Goal: Task Accomplishment & Management: Manage account settings

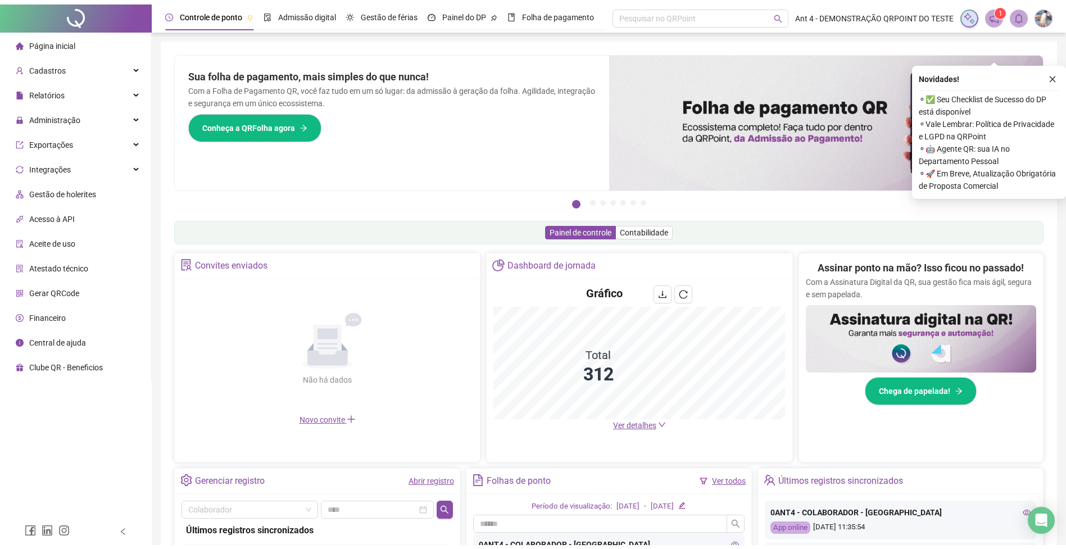
scroll to position [135, 0]
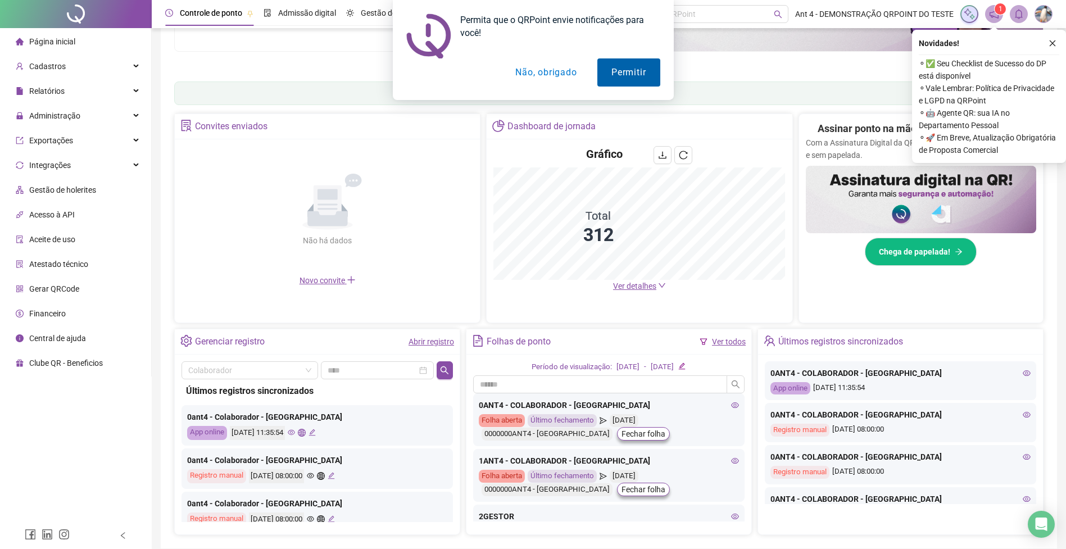
click at [609, 74] on button "Permitir" at bounding box center [628, 72] width 62 height 28
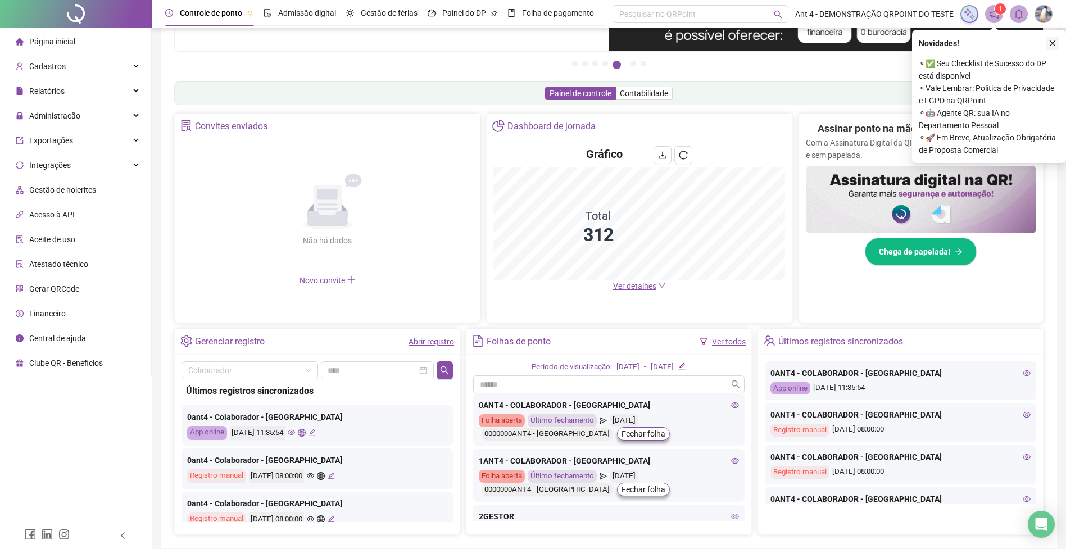
click at [1055, 42] on icon "close" at bounding box center [1052, 43] width 8 height 8
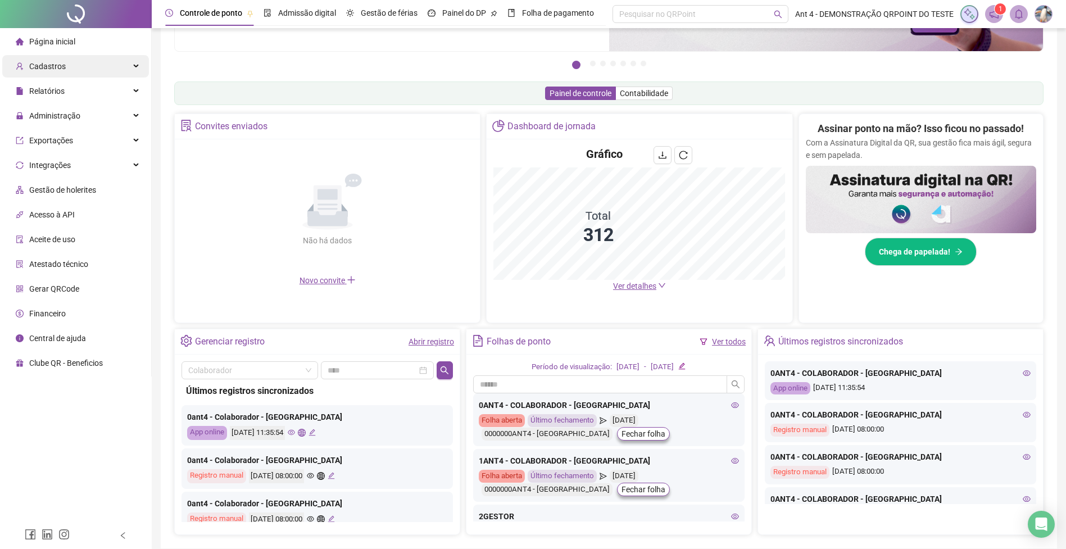
click at [71, 61] on div "Cadastros" at bounding box center [75, 66] width 147 height 22
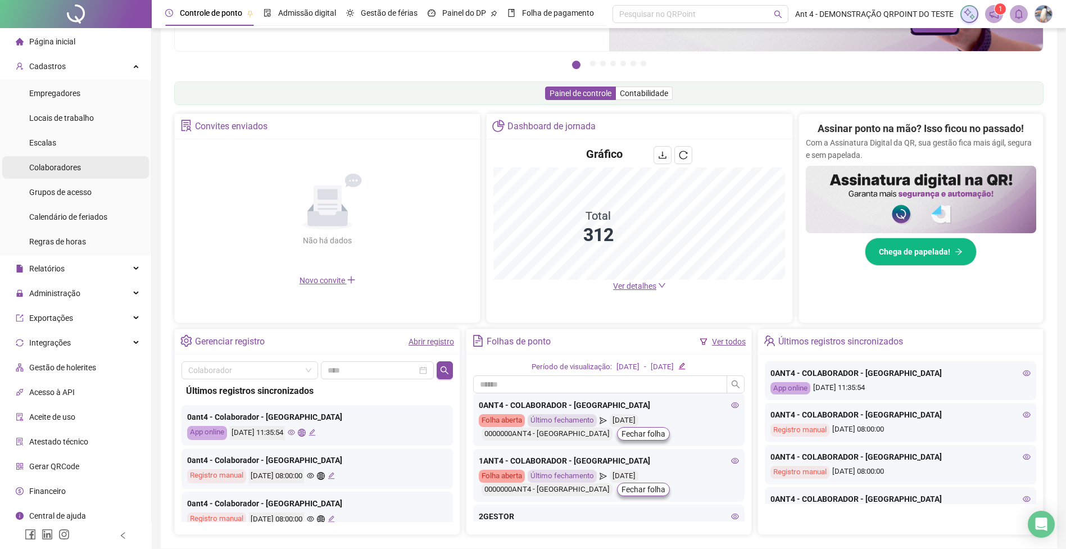
click at [64, 171] on span "Colaboradores" at bounding box center [55, 167] width 52 height 9
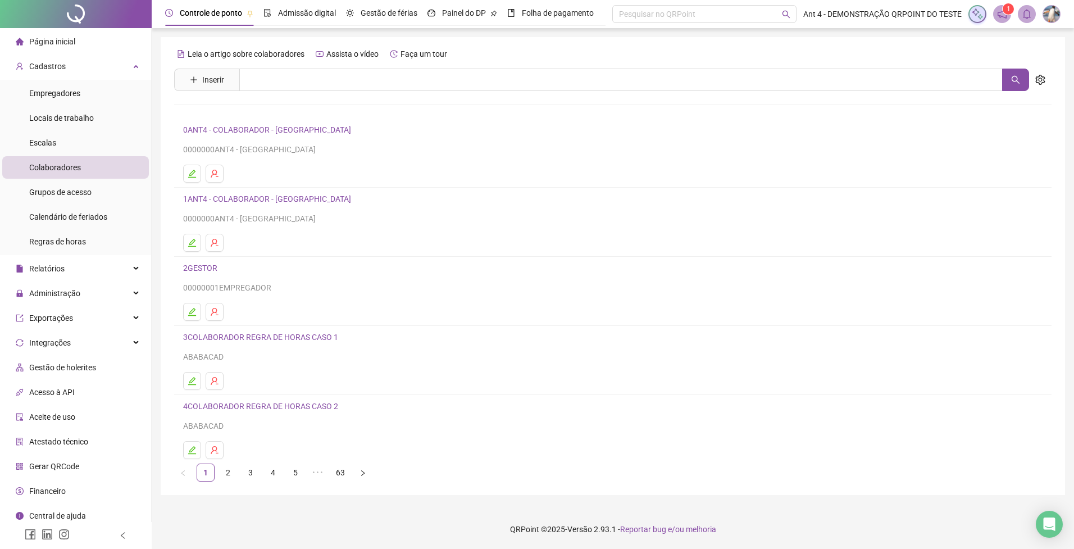
click at [276, 128] on link "0ANT4 - COLABORADOR - [GEOGRAPHIC_DATA]" at bounding box center [268, 129] width 171 height 9
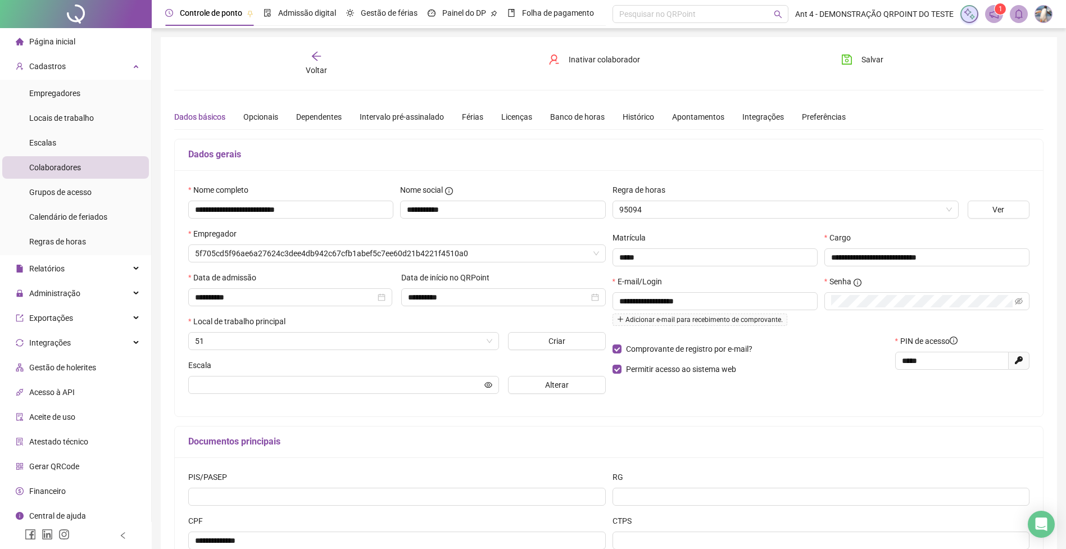
type input "**********"
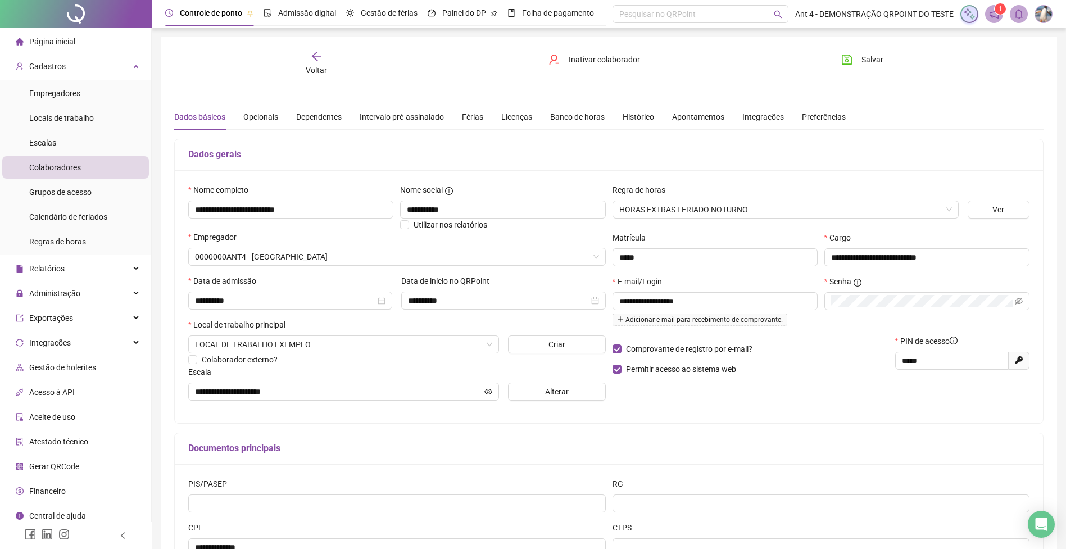
click at [321, 75] on div "Voltar" at bounding box center [316, 64] width 138 height 26
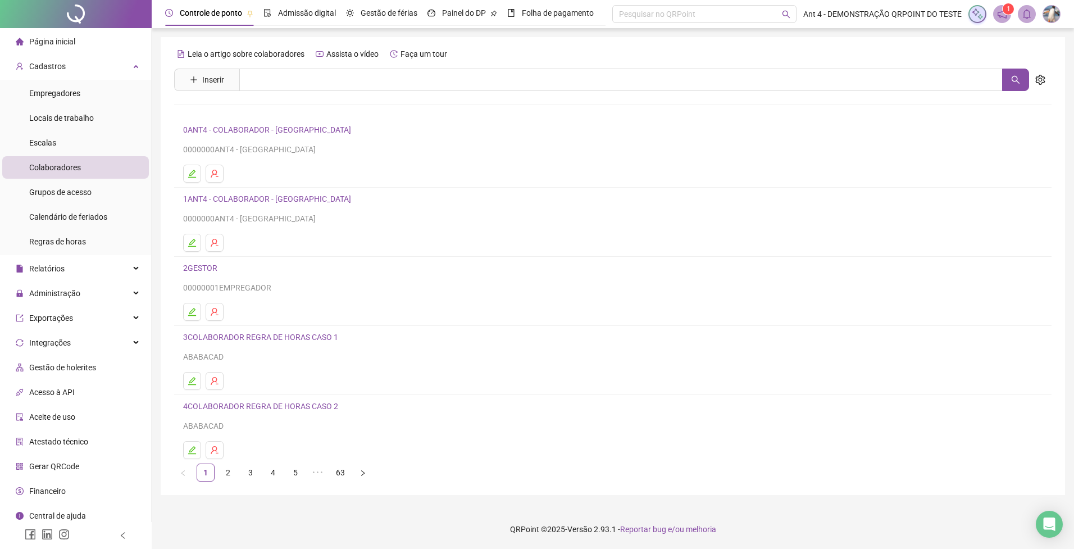
click at [244, 195] on link "1ANT4 - COLABORADOR - [GEOGRAPHIC_DATA]" at bounding box center [268, 198] width 171 height 9
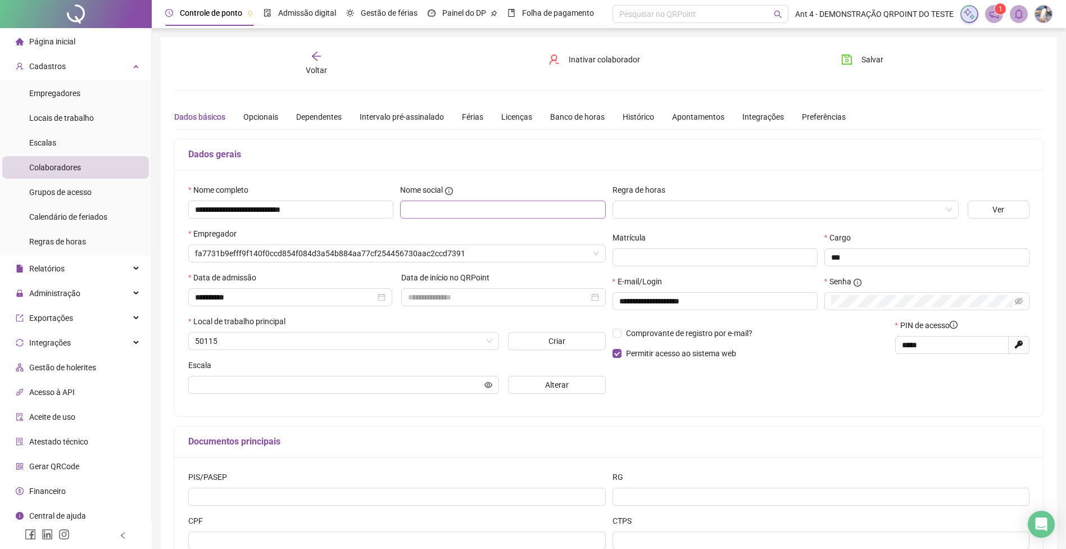
type input "*********"
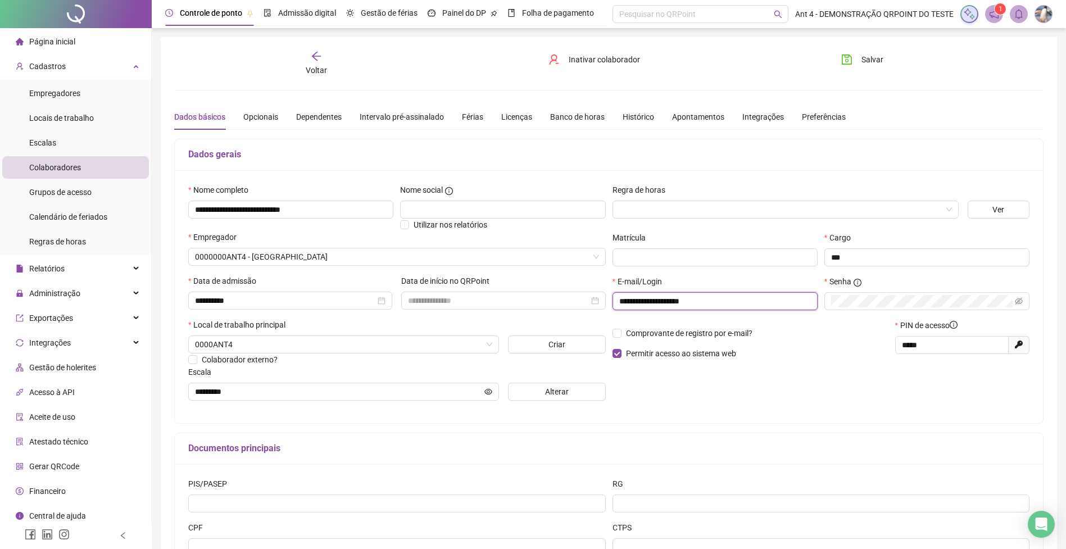
click at [745, 300] on input "**********" at bounding box center [713, 301] width 189 height 12
click at [70, 94] on span "Empregadores" at bounding box center [54, 93] width 51 height 9
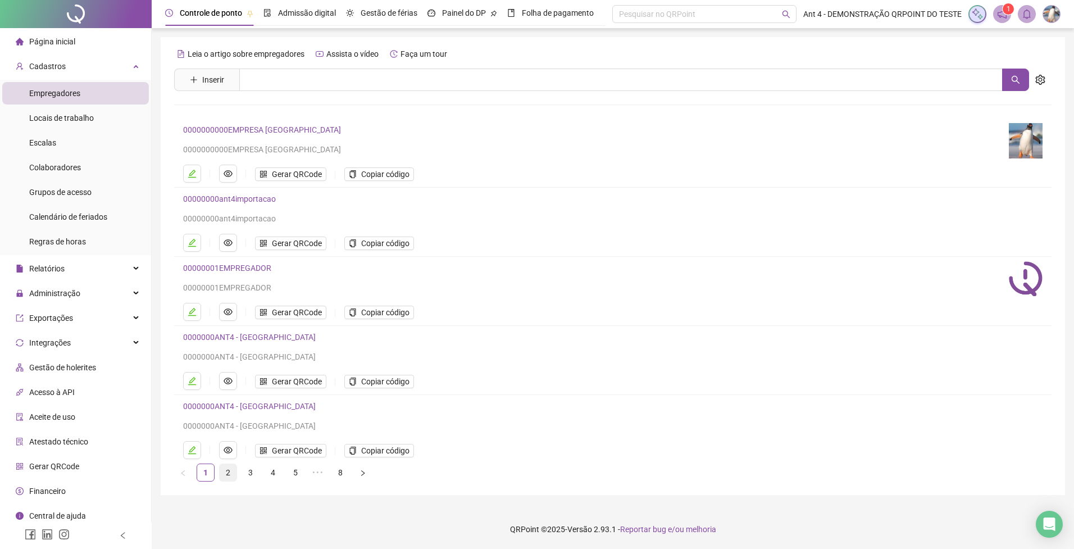
click at [233, 476] on link "2" at bounding box center [228, 472] width 17 height 17
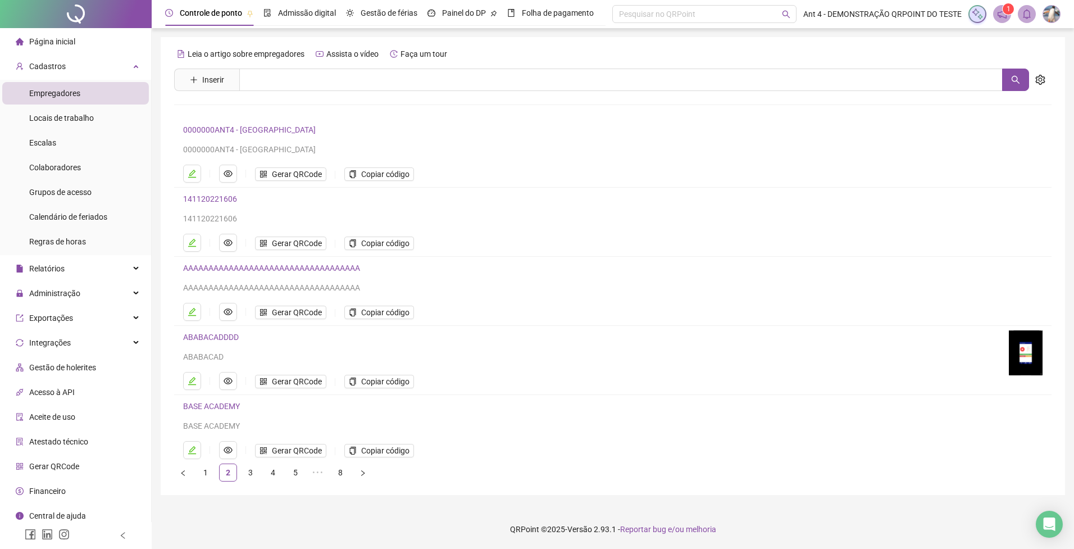
click at [252, 129] on link "0000000ANT4 - [GEOGRAPHIC_DATA]" at bounding box center [249, 129] width 133 height 9
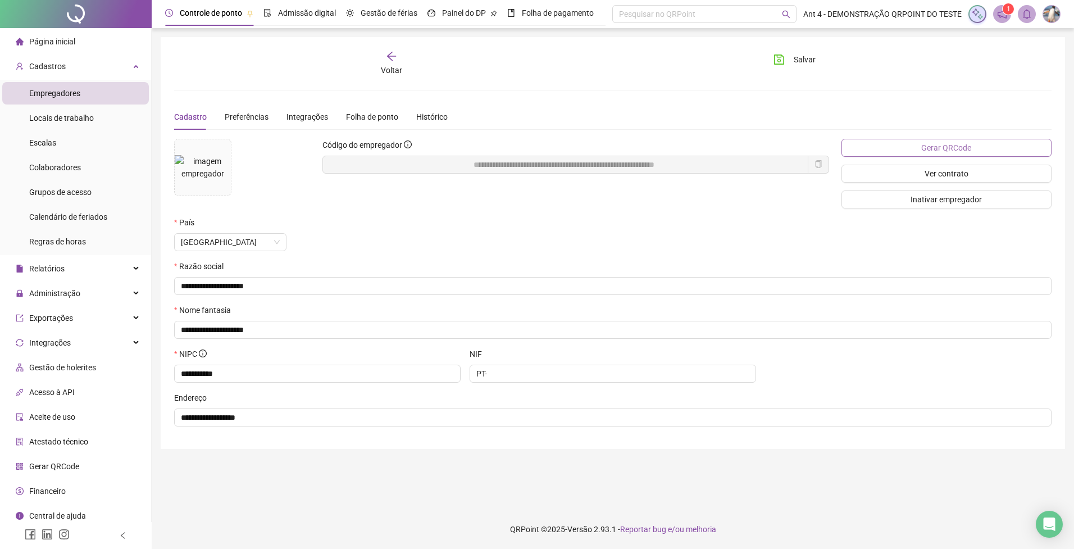
click at [936, 144] on span "Gerar QRCode" at bounding box center [946, 148] width 50 height 12
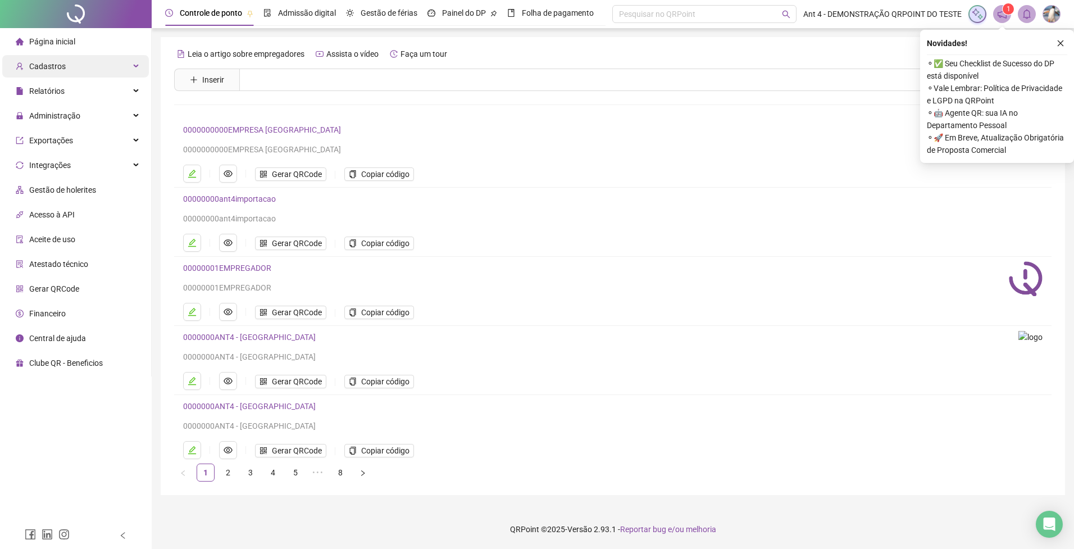
click at [75, 69] on div "Cadastros" at bounding box center [75, 66] width 147 height 22
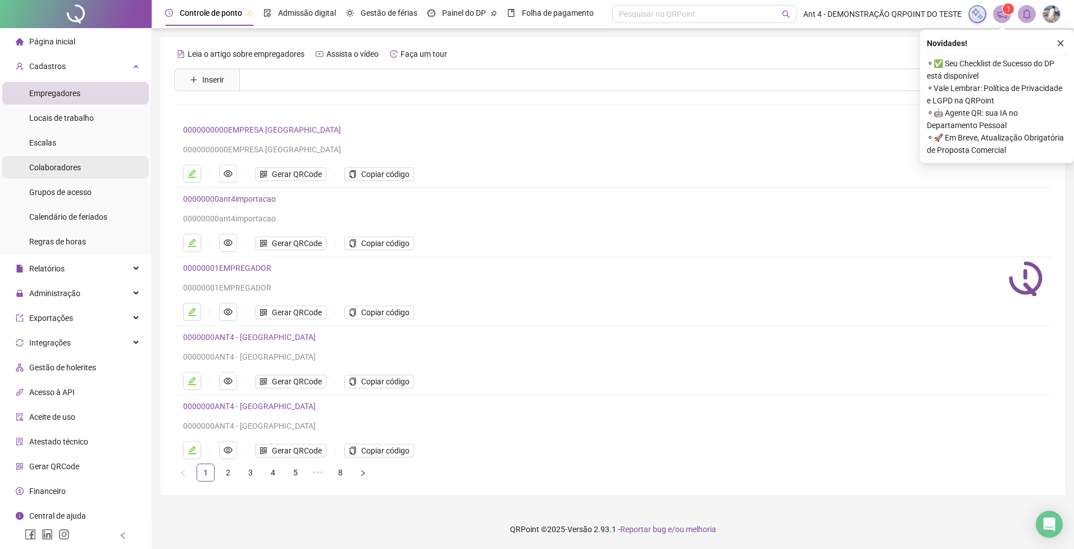
click at [70, 172] on div "Colaboradores" at bounding box center [55, 167] width 52 height 22
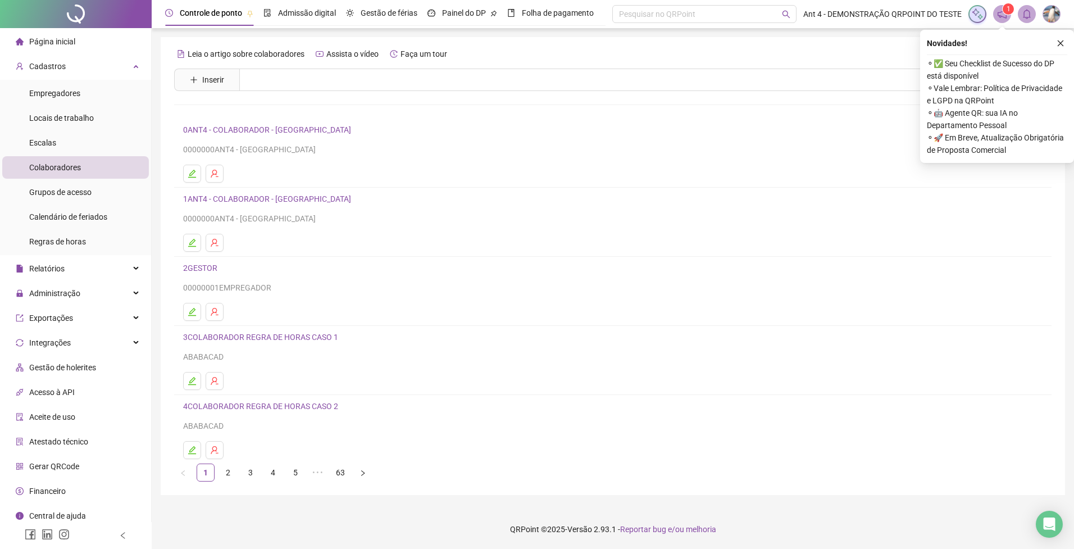
click at [250, 195] on link "1ANT4 - COLABORADOR - [GEOGRAPHIC_DATA]" at bounding box center [268, 198] width 171 height 9
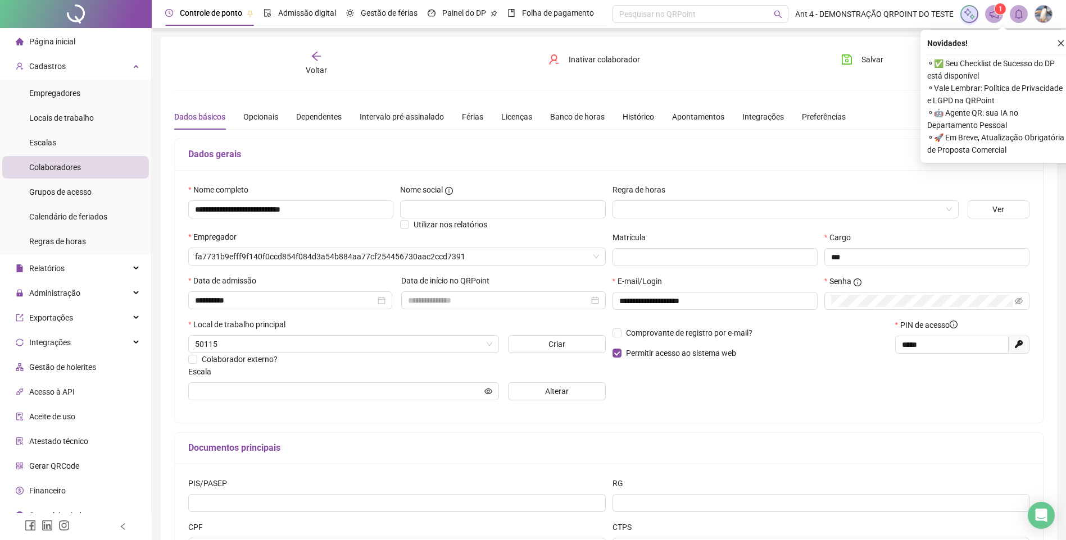
type input "*********"
click at [1062, 44] on icon "close" at bounding box center [1061, 43] width 8 height 8
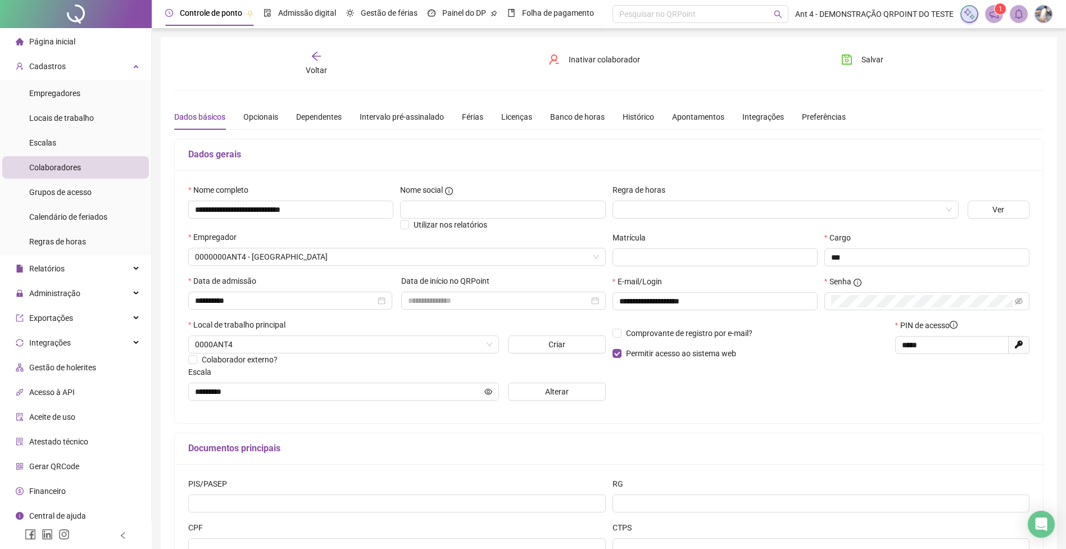
click at [383, 155] on h5 "Dados gerais" at bounding box center [608, 154] width 841 height 13
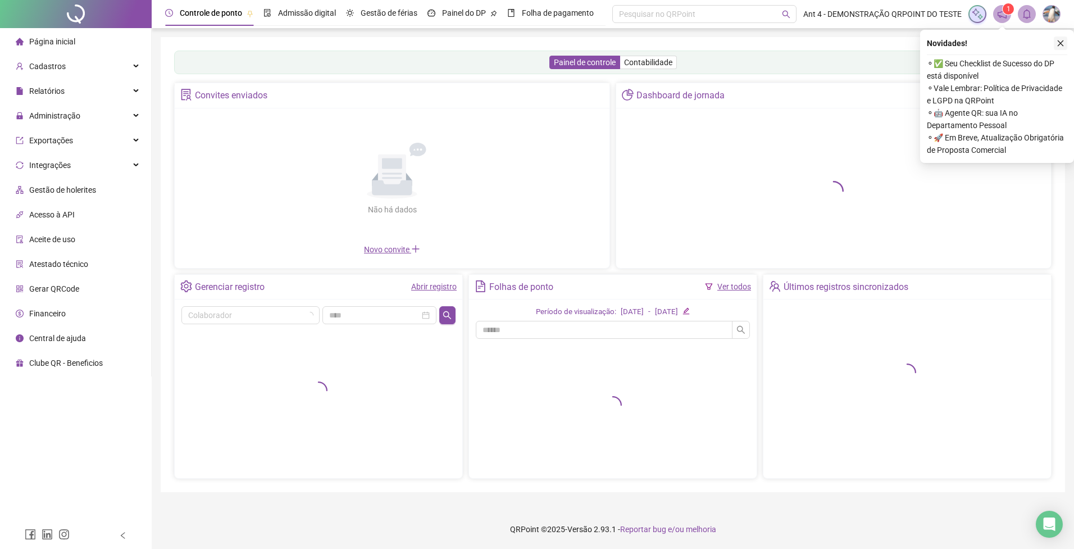
click at [1058, 42] on icon "close" at bounding box center [1061, 43] width 8 height 8
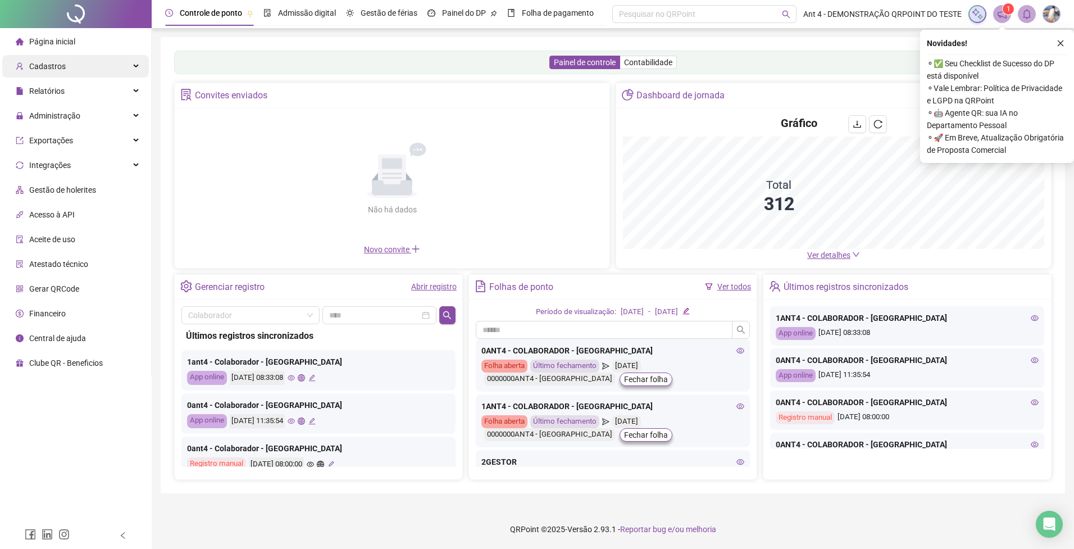
click at [83, 69] on div "Cadastros" at bounding box center [75, 66] width 147 height 22
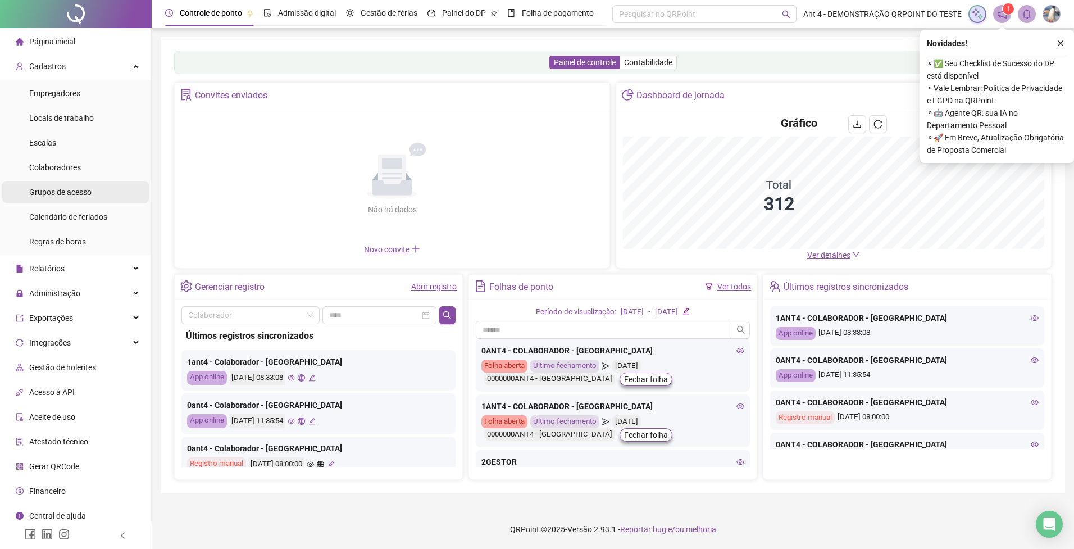
click at [82, 197] on div "Grupos de acesso" at bounding box center [60, 192] width 62 height 22
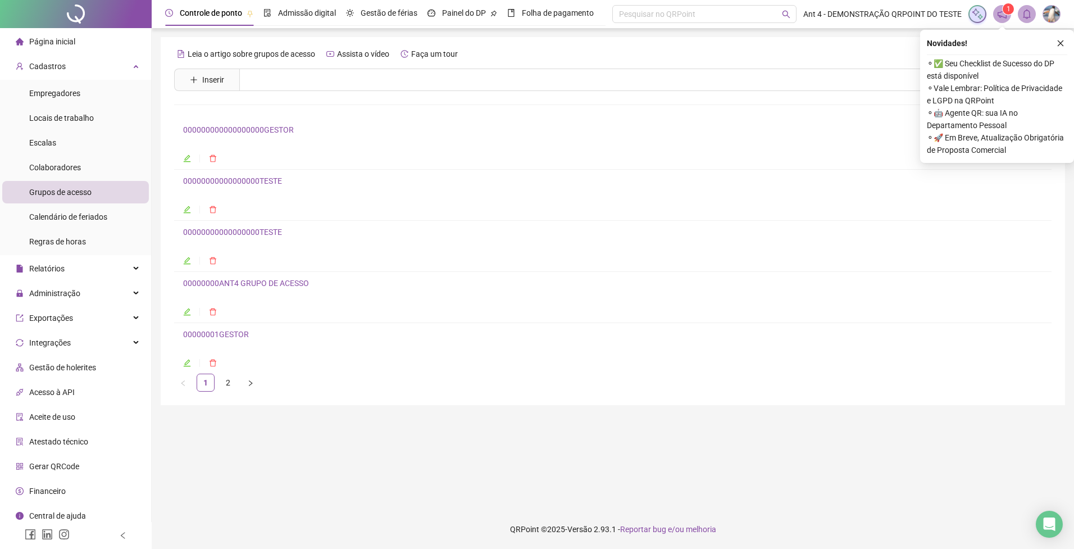
click at [1056, 42] on button "button" at bounding box center [1060, 43] width 13 height 13
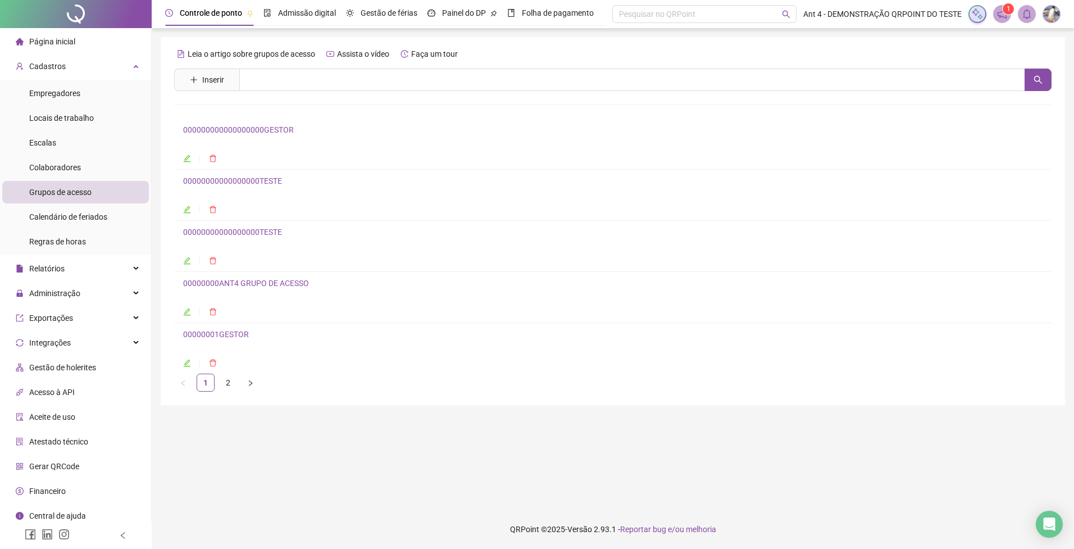
click at [500, 138] on div "000000000000000000GESTOR" at bounding box center [612, 133] width 859 height 20
click at [265, 125] on h4 "000000000000000000GESTOR" at bounding box center [612, 129] width 859 height 13
click at [278, 129] on link "000000000000000000GESTOR" at bounding box center [238, 129] width 111 height 9
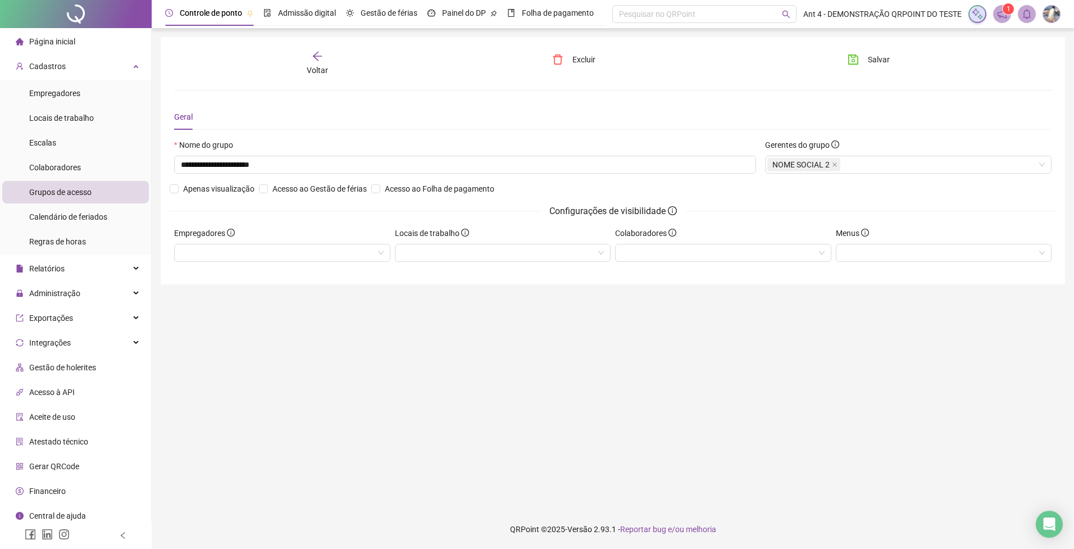
click at [318, 58] on icon "arrow-left" at bounding box center [317, 56] width 11 height 11
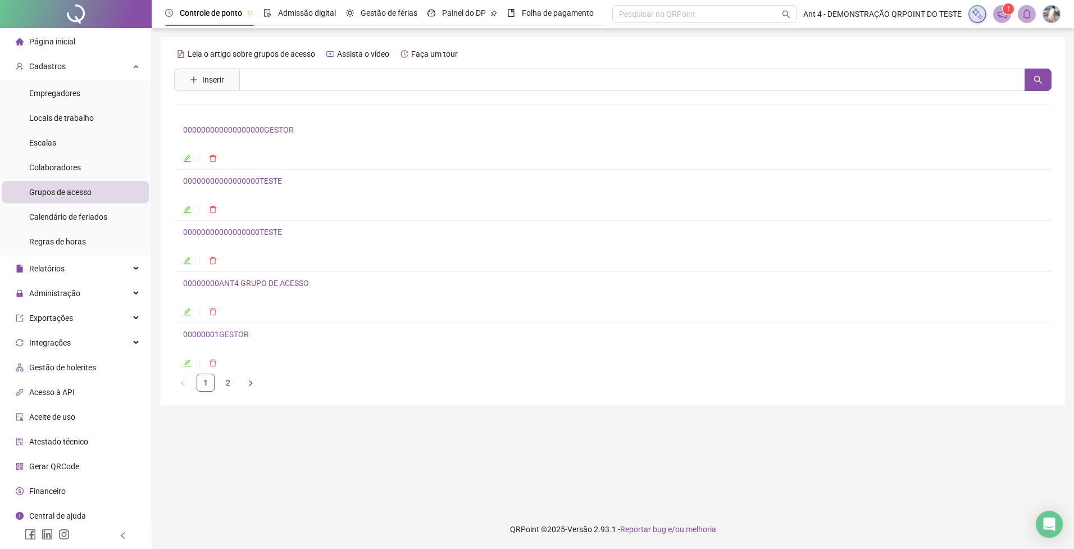
click at [269, 131] on link "000000000000000000GESTOR" at bounding box center [238, 129] width 111 height 9
